Goal: Task Accomplishment & Management: Complete application form

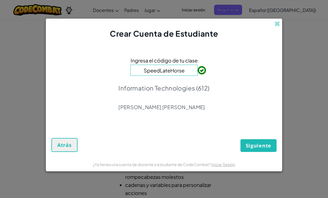
click at [258, 142] on button "Siguiente" at bounding box center [258, 145] width 36 height 13
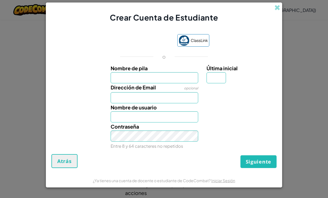
click at [203, 44] on span "ClassLink" at bounding box center [198, 40] width 17 height 8
click at [172, 78] on input "Nombre de pila" at bounding box center [155, 77] width 88 height 11
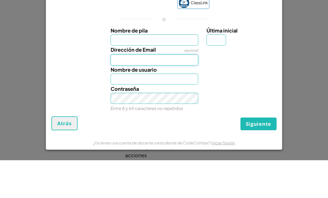
click at [192, 92] on input "Dirección de Email" at bounding box center [155, 97] width 88 height 11
type input "[EMAIL_ADDRESS][DOMAIN_NAME]"
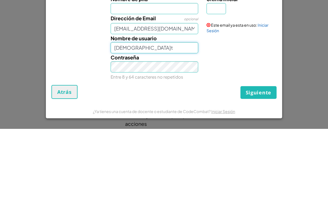
type input "[DEMOGRAPHIC_DATA]t"
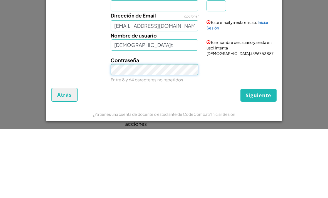
scroll to position [69, 0]
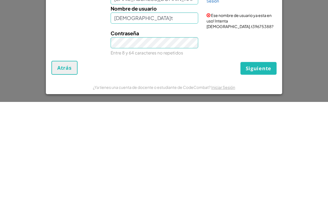
click at [258, 161] on span "Siguiente" at bounding box center [258, 164] width 26 height 7
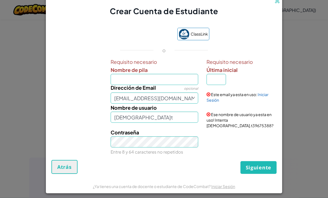
scroll to position [160, 0]
click at [181, 85] on input "Nombre de pila" at bounding box center [155, 79] width 88 height 11
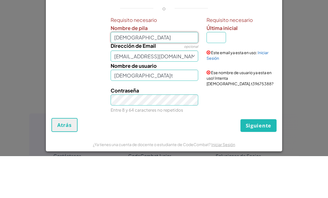
type input "[DEMOGRAPHIC_DATA]"
click at [221, 74] on input "Última inicial" at bounding box center [215, 79] width 19 height 11
type input "[DEMOGRAPHIC_DATA]"
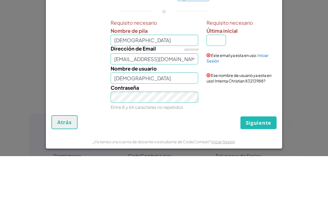
click at [298, 83] on div "Crear Cuenta de Estudiante ClassLink o Requisito necesario Nombre de pila [DEMO…" at bounding box center [164, 99] width 328 height 198
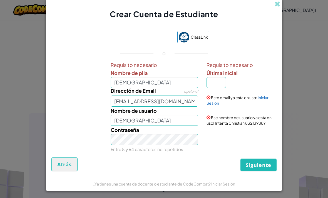
click at [280, 7] on span at bounding box center [277, 4] width 6 height 6
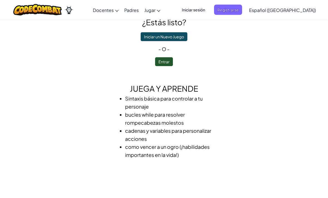
scroll to position [0, 0]
